Goal: Submit feedback/report problem

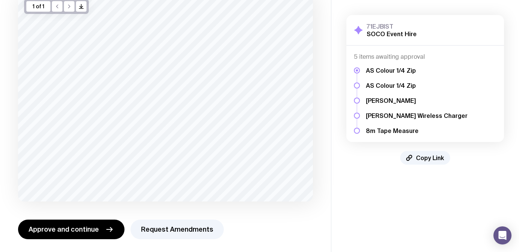
scroll to position [61, 0]
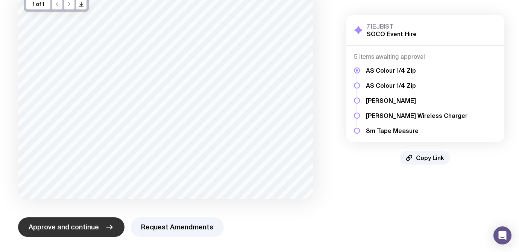
click at [80, 228] on span "Approve and continue" at bounding box center [64, 226] width 70 height 9
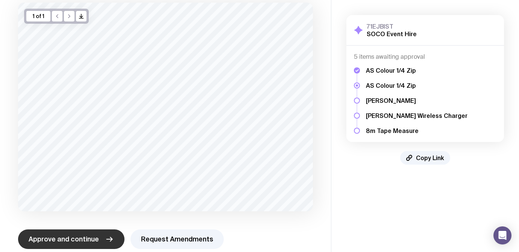
scroll to position [48, 0]
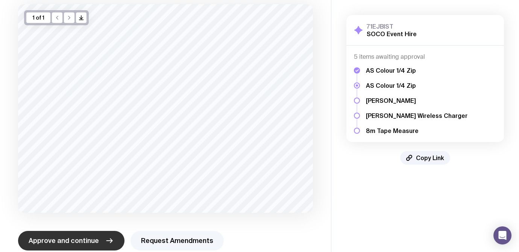
click at [145, 242] on button "Request Amendments" at bounding box center [176, 240] width 93 height 20
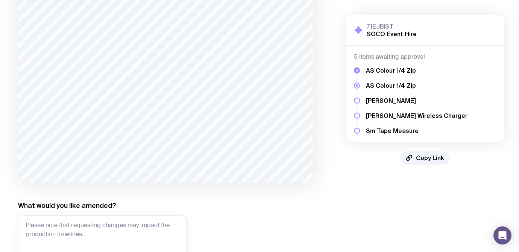
scroll to position [80, 0]
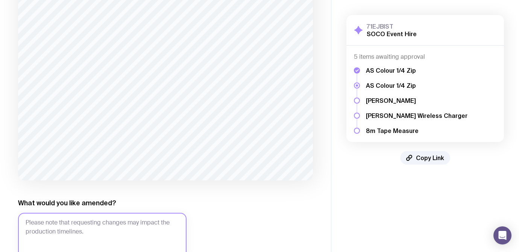
click at [91, 224] on textarea "What would you like amended?" at bounding box center [102, 235] width 168 height 47
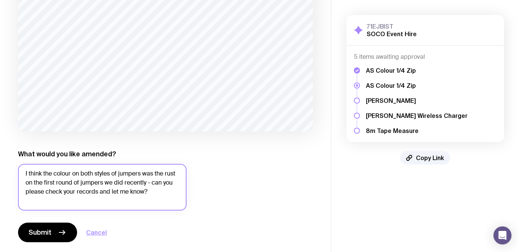
scroll to position [134, 0]
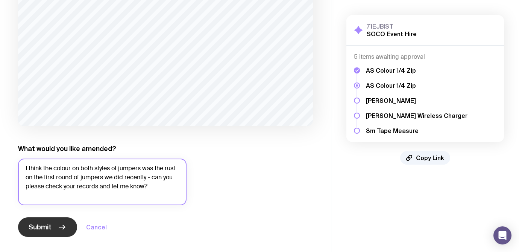
type textarea "I think the colour on both styles of jumpers was the rust on the first round of…"
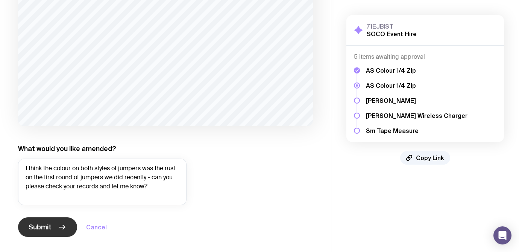
click at [56, 227] on button "Submit" at bounding box center [47, 227] width 59 height 20
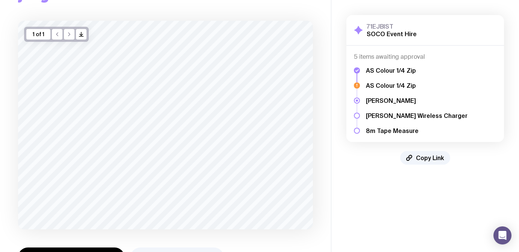
scroll to position [61, 0]
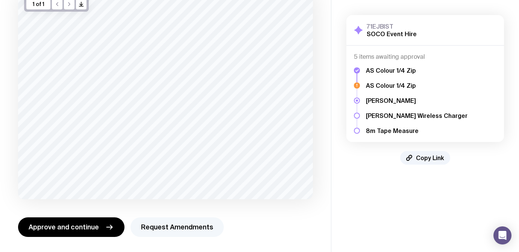
click at [149, 226] on button "Request Amendments" at bounding box center [176, 227] width 93 height 20
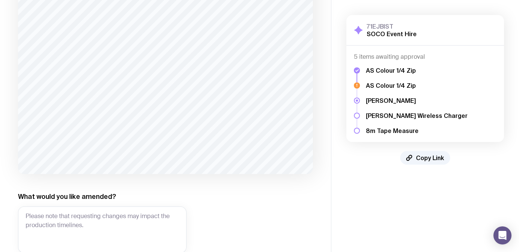
scroll to position [105, 0]
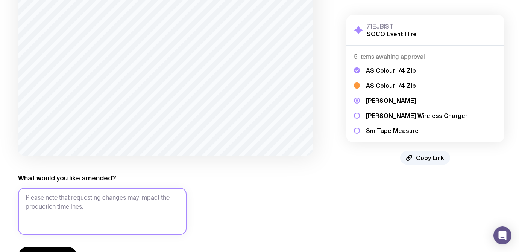
click at [125, 197] on textarea "What would you like amended?" at bounding box center [102, 211] width 168 height 47
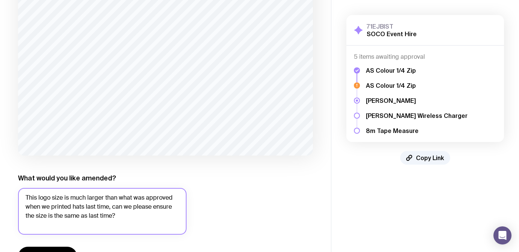
scroll to position [134, 0]
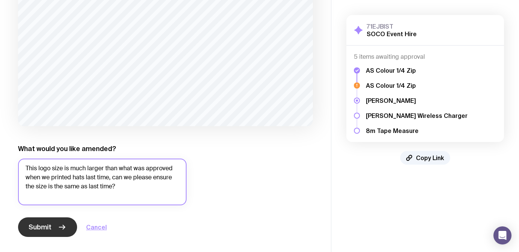
type textarea "This logo size is much larger than what was approved when we printed hats last …"
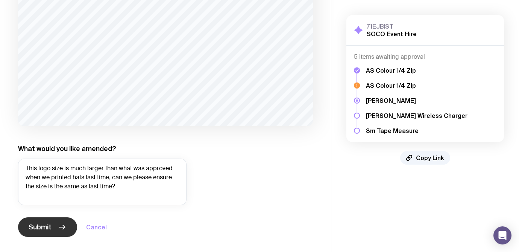
click at [45, 227] on span "Submit" at bounding box center [40, 226] width 23 height 9
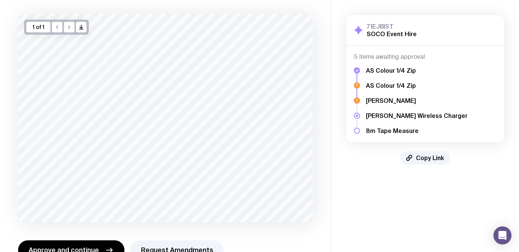
scroll to position [61, 0]
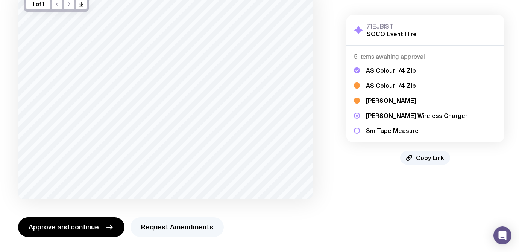
click at [170, 230] on button "Request Amendments" at bounding box center [176, 227] width 93 height 20
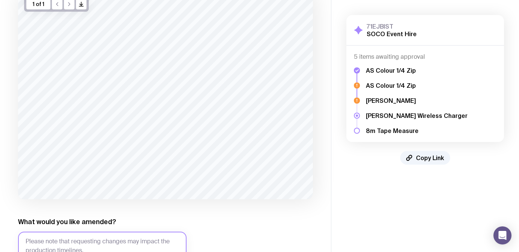
click at [120, 238] on textarea "What would you like amended?" at bounding box center [102, 254] width 168 height 47
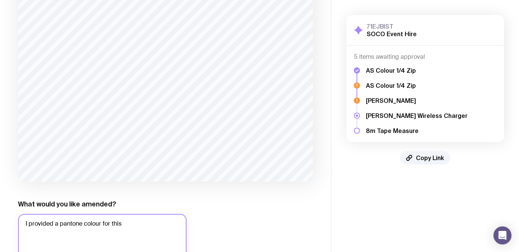
scroll to position [99, 0]
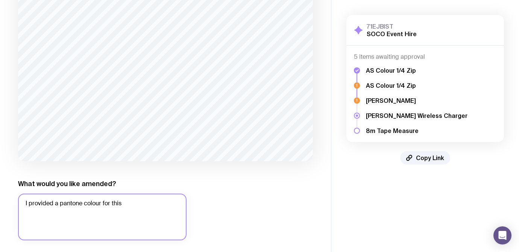
paste textarea "#F7F1EB"
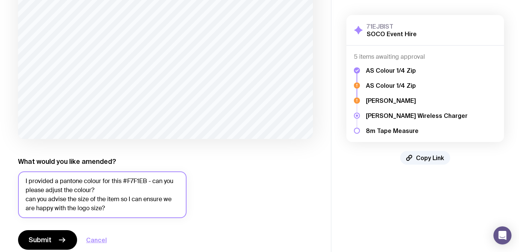
scroll to position [134, 0]
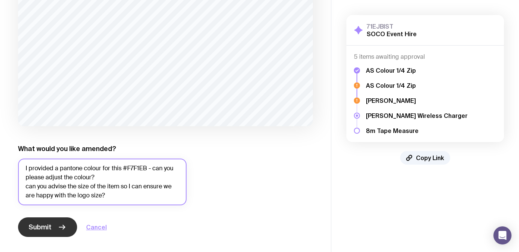
type textarea "I provided a pantone colour for this #F7F1EB - can you please adjust the colour…"
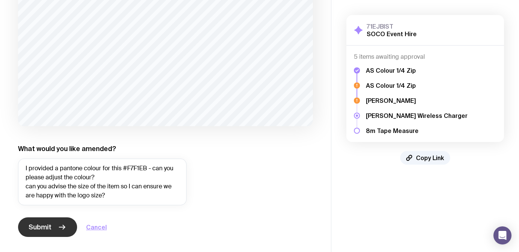
click at [56, 227] on button "Submit" at bounding box center [47, 227] width 59 height 20
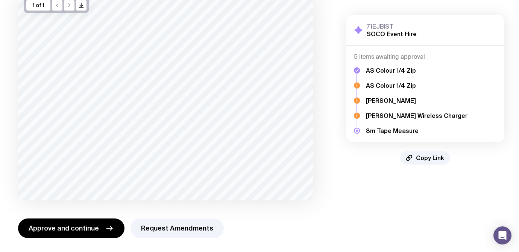
scroll to position [61, 0]
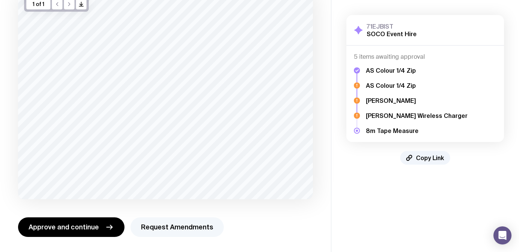
click at [159, 225] on button "Request Amendments" at bounding box center [176, 227] width 93 height 20
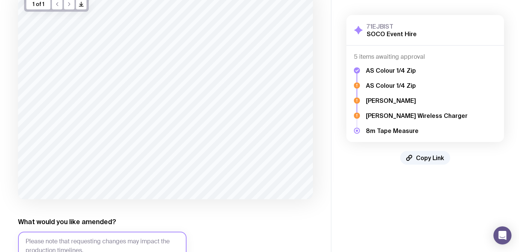
click at [121, 239] on textarea "What would you like amended?" at bounding box center [102, 254] width 168 height 47
paste textarea "#F7F1EB"
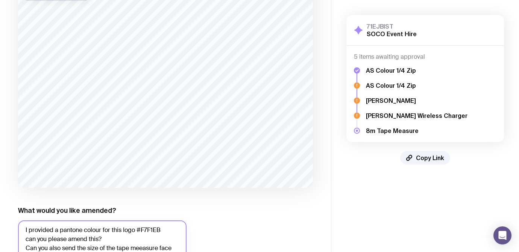
scroll to position [82, 0]
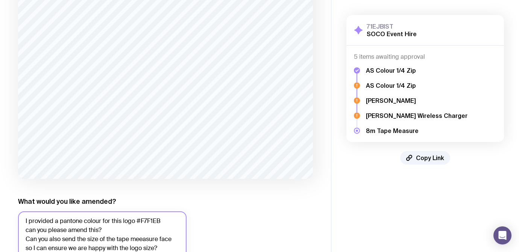
click at [141, 240] on textarea "I provided a pantone colour for this logo #F7F1EB can you please amend this? Ca…" at bounding box center [102, 234] width 168 height 47
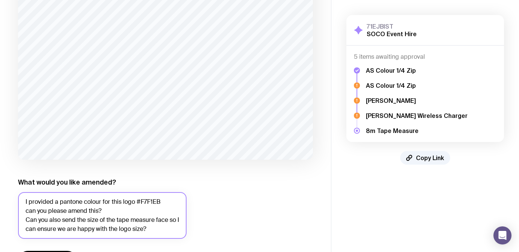
scroll to position [134, 0]
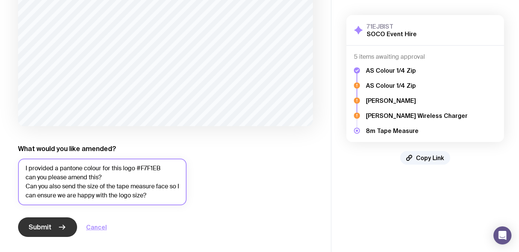
type textarea "I provided a pantone colour for this logo #F7F1EB can you please amend this? Ca…"
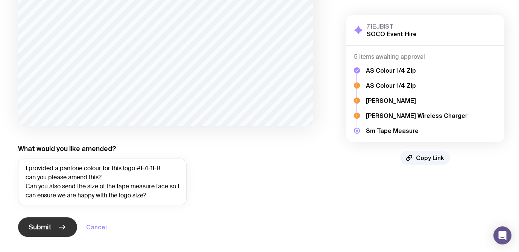
click at [55, 225] on button "Submit" at bounding box center [47, 227] width 59 height 20
